Goal: Check status: Check status

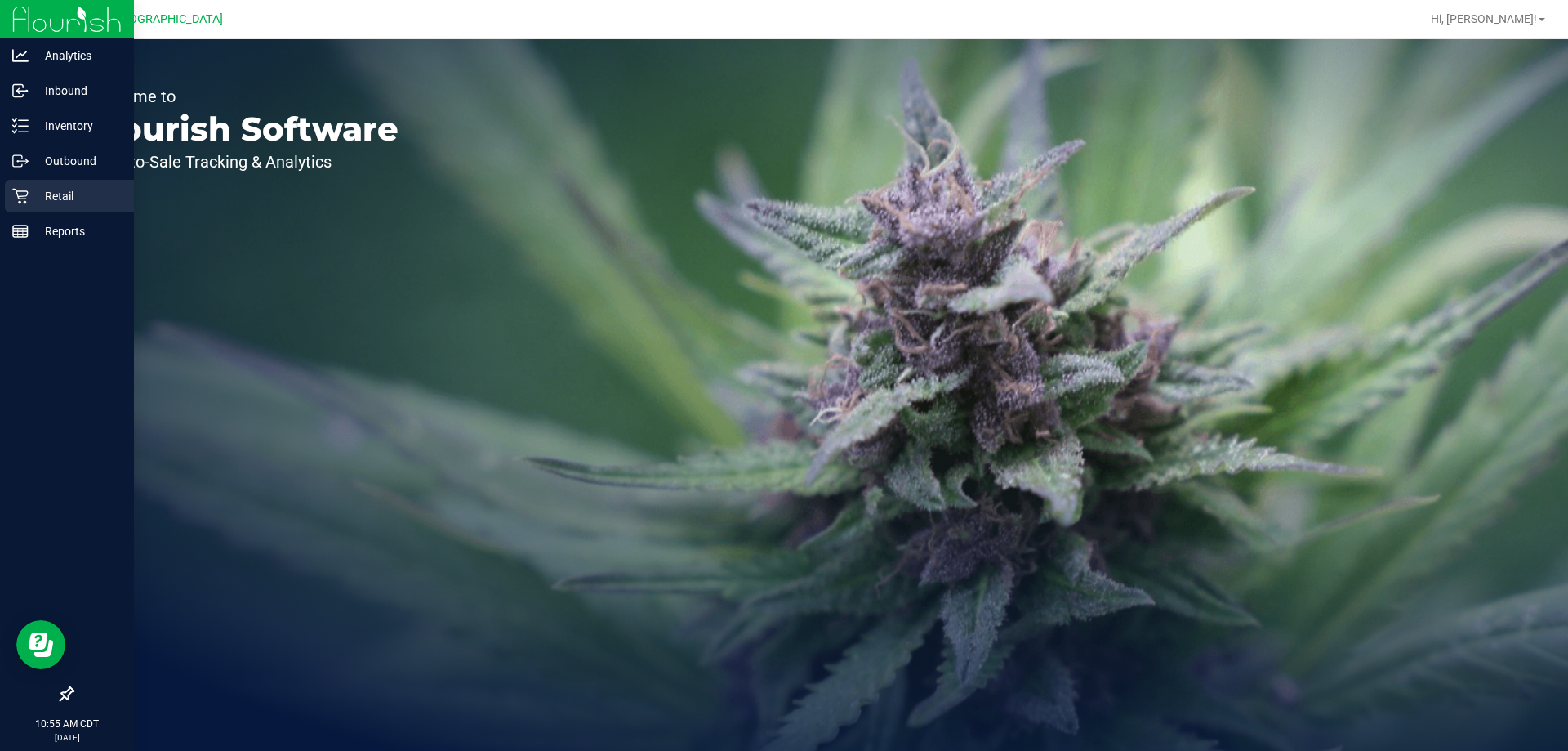
click at [54, 198] on p "Retail" at bounding box center [77, 196] width 98 height 20
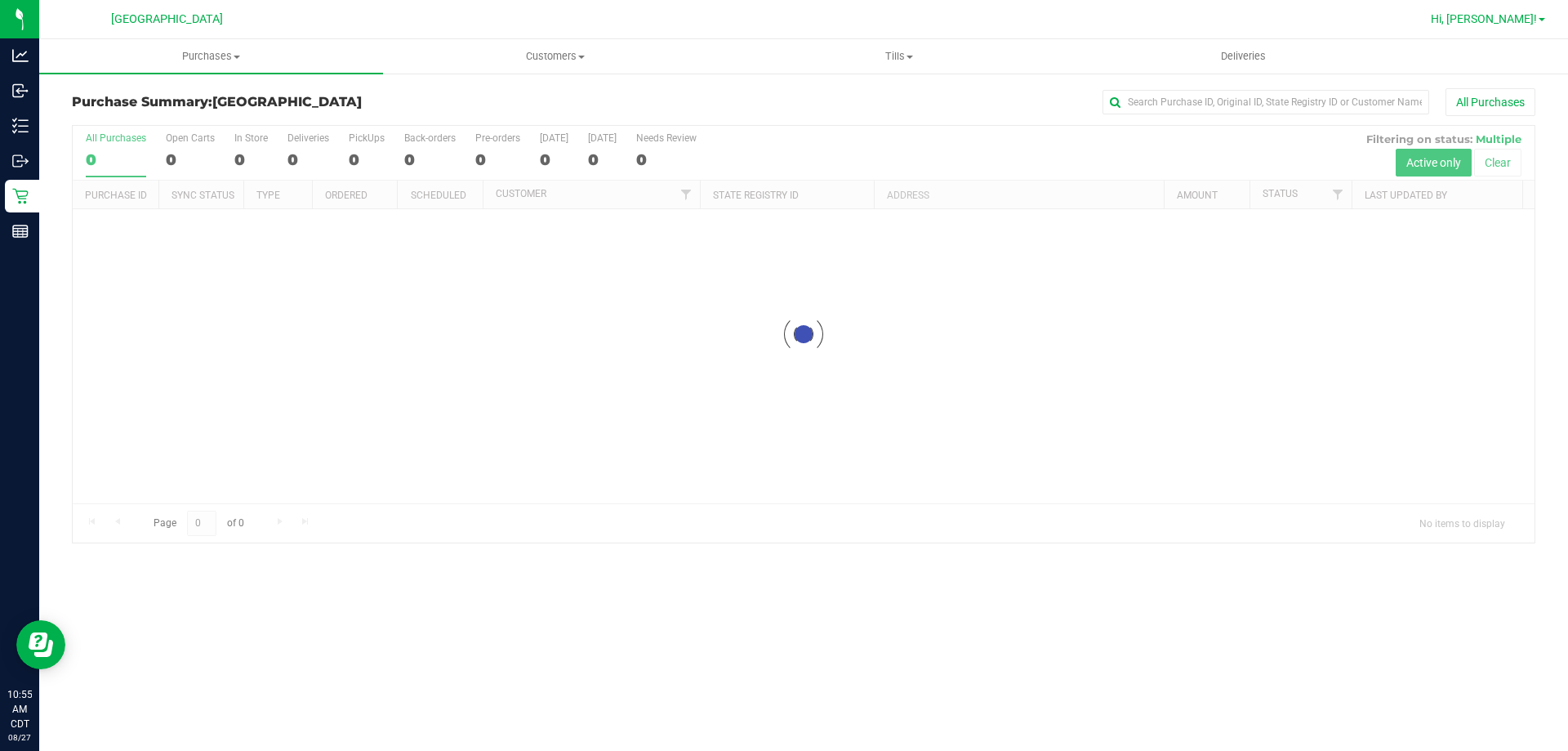
click at [1493, 14] on span "Hi, [PERSON_NAME]!" at bounding box center [1483, 19] width 106 height 13
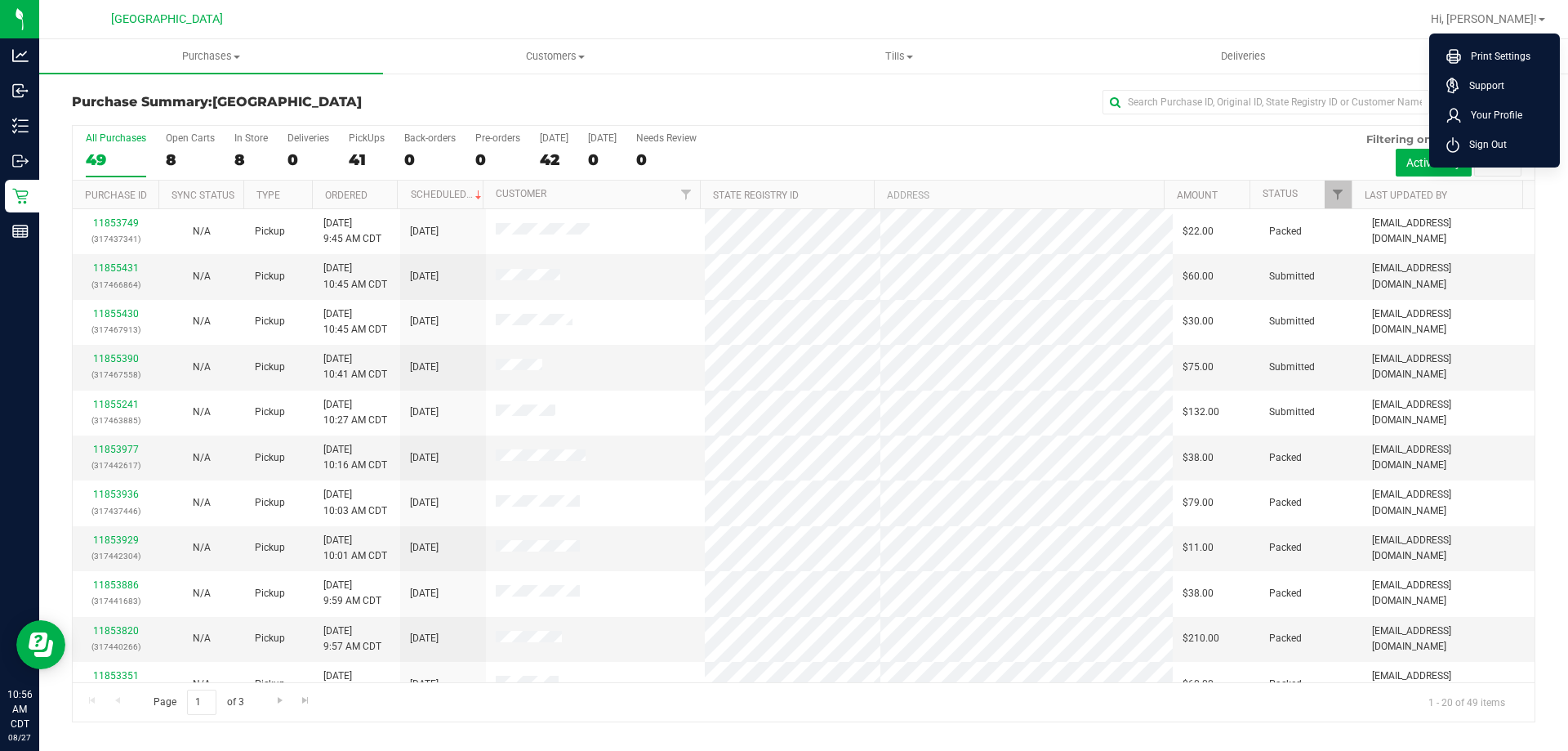
click at [820, 122] on div "Purchase Summary: [GEOGRAPHIC_DATA] WC All Purchases" at bounding box center [803, 106] width 1463 height 36
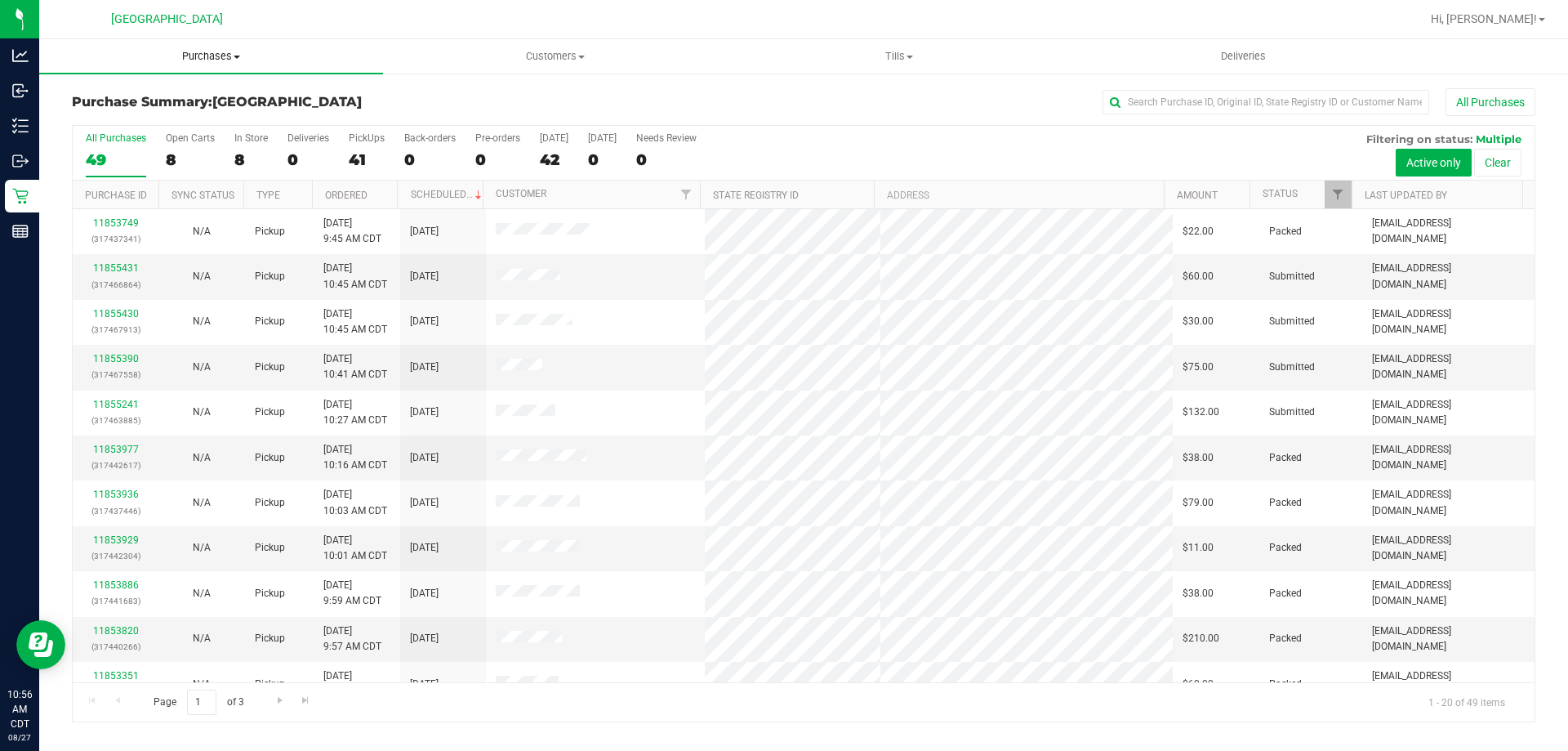
click at [196, 50] on span "Purchases" at bounding box center [211, 55] width 343 height 14
click at [135, 114] on span "Fulfillment" at bounding box center [90, 117] width 101 height 14
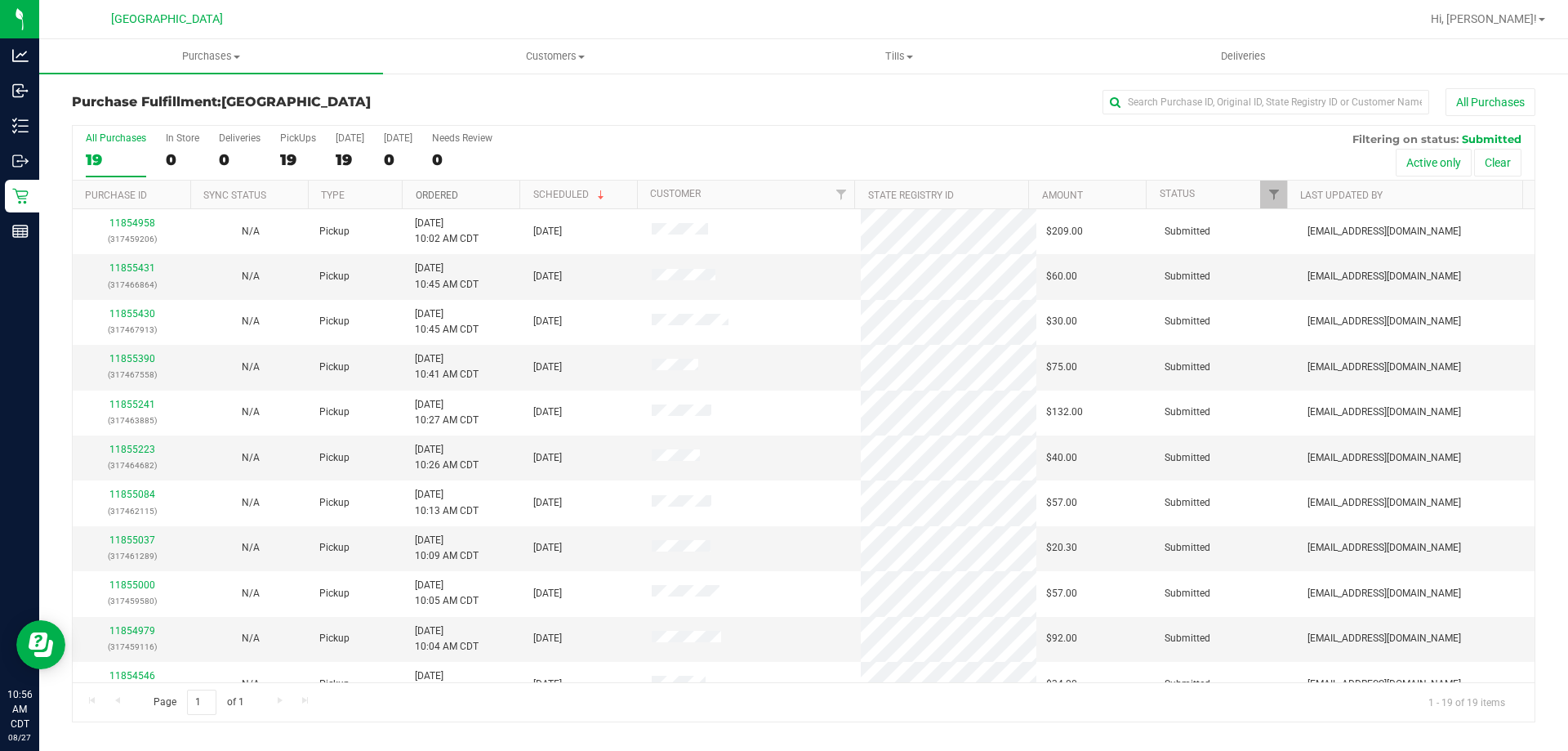
click at [441, 196] on link "Ordered" at bounding box center [437, 196] width 43 height 11
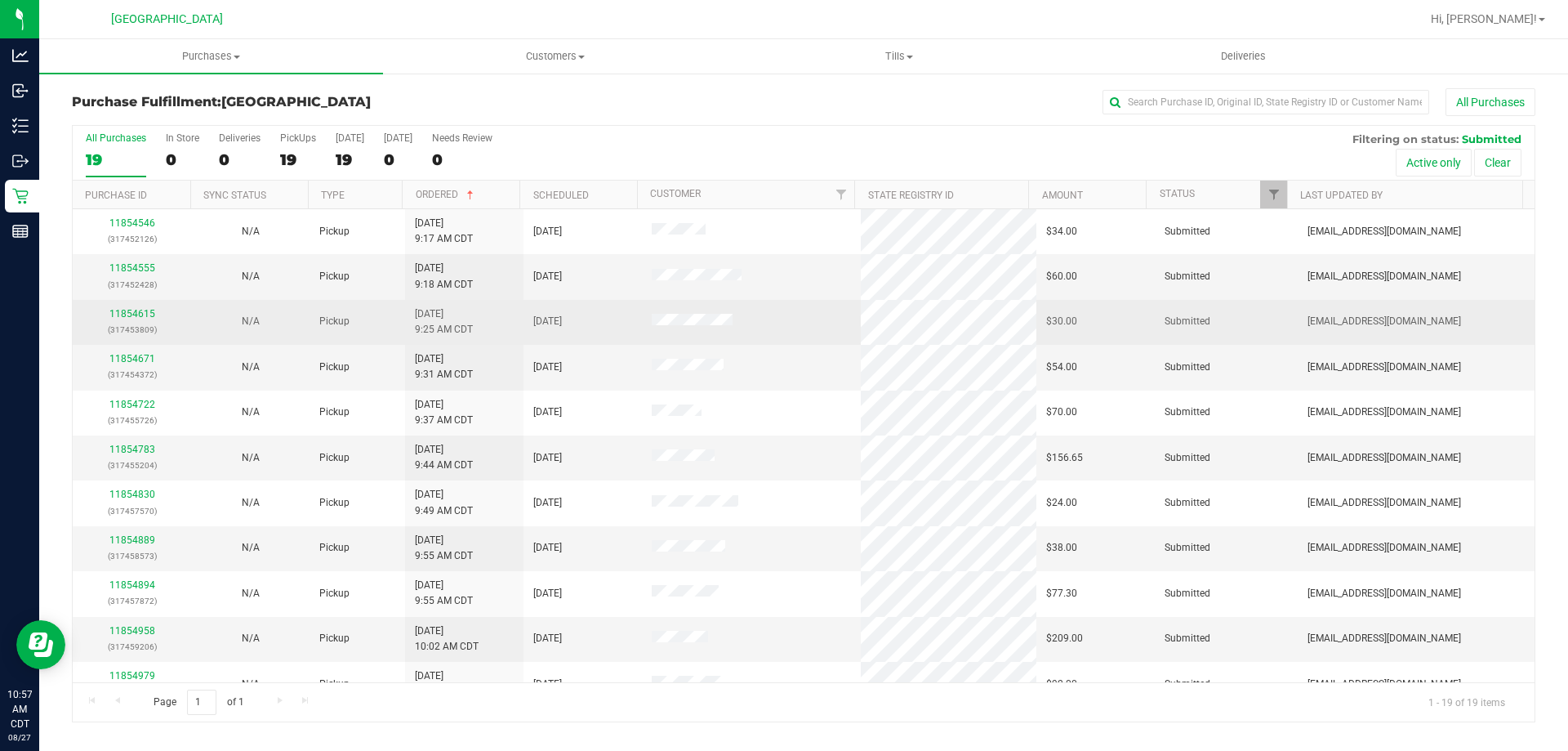
click at [126, 306] on div "11854615 (317453809)" at bounding box center [132, 322] width 99 height 31
click at [135, 310] on link "11854615" at bounding box center [133, 314] width 46 height 11
